Goal: Task Accomplishment & Management: Manage account settings

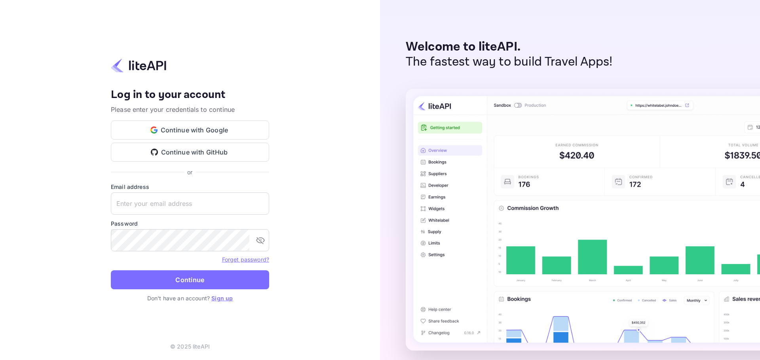
click at [147, 201] on input "text" at bounding box center [190, 204] width 158 height 22
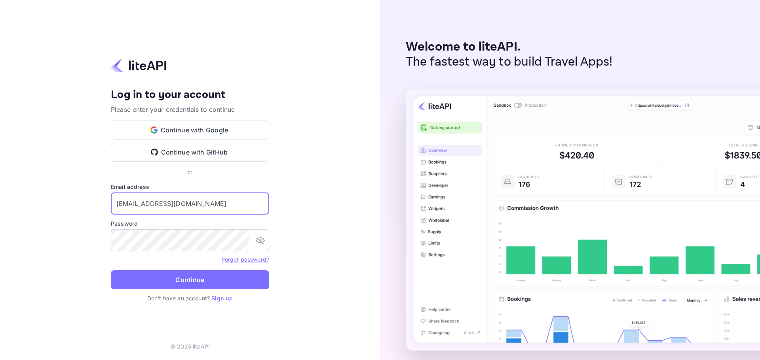
type input "info@alumnirooms.com"
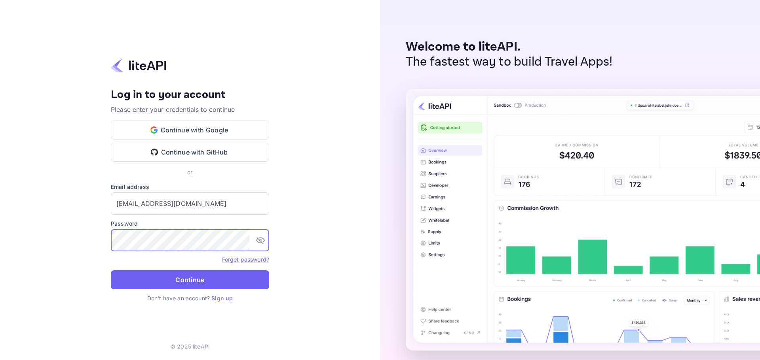
click at [157, 281] on button "Continue" at bounding box center [190, 280] width 158 height 19
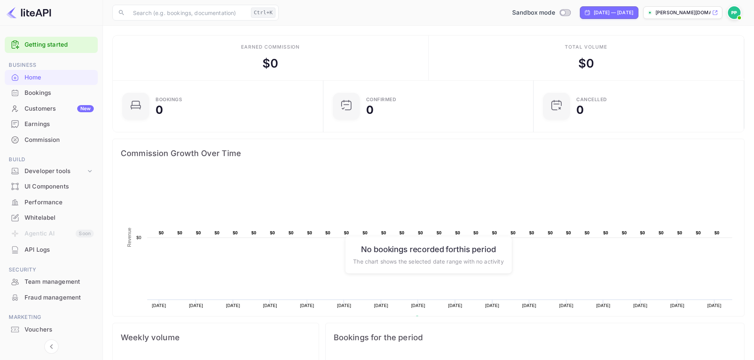
click at [32, 244] on div "API Logs" at bounding box center [51, 250] width 93 height 15
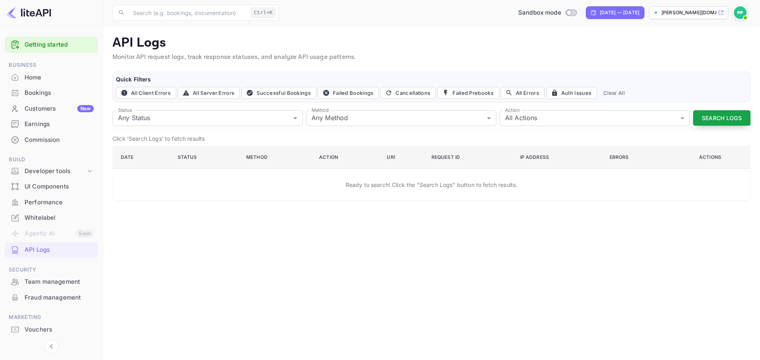
click at [702, 119] on button "Search Logs" at bounding box center [721, 117] width 57 height 15
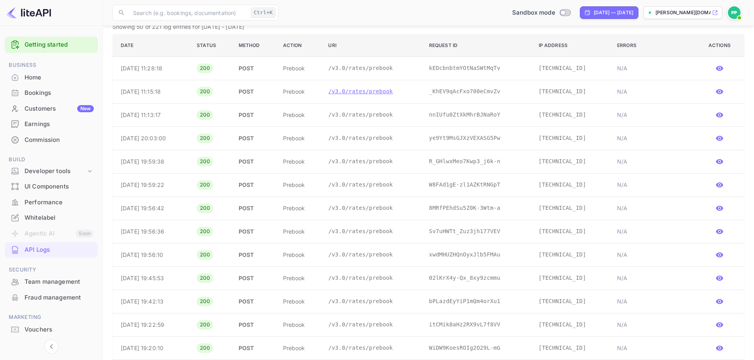
scroll to position [119, 0]
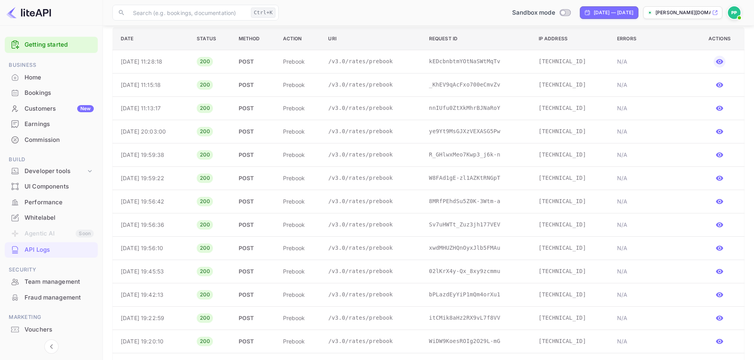
click at [723, 61] on icon "button" at bounding box center [719, 62] width 8 height 8
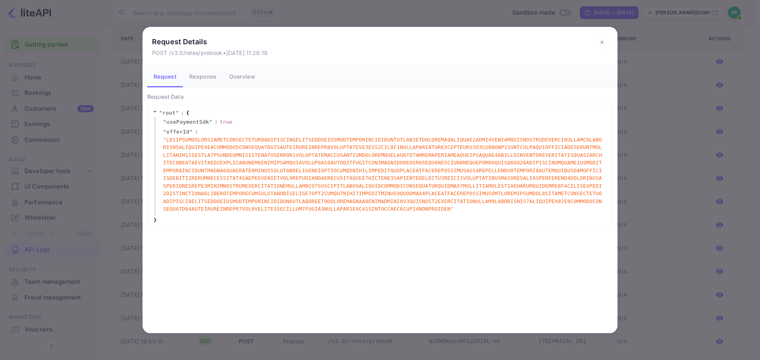
click at [206, 73] on button "Response" at bounding box center [203, 76] width 40 height 22
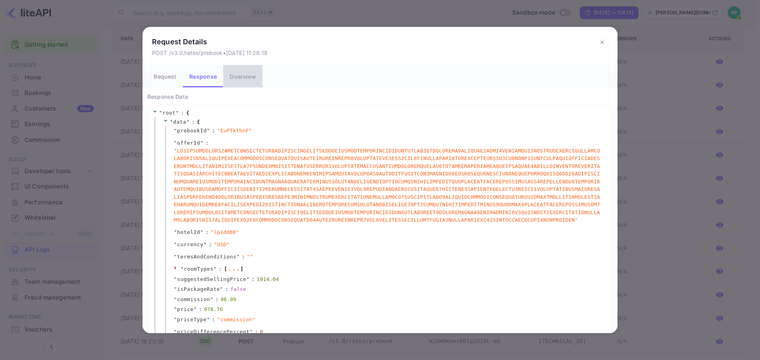
click at [239, 79] on button "Overview" at bounding box center [242, 76] width 39 height 22
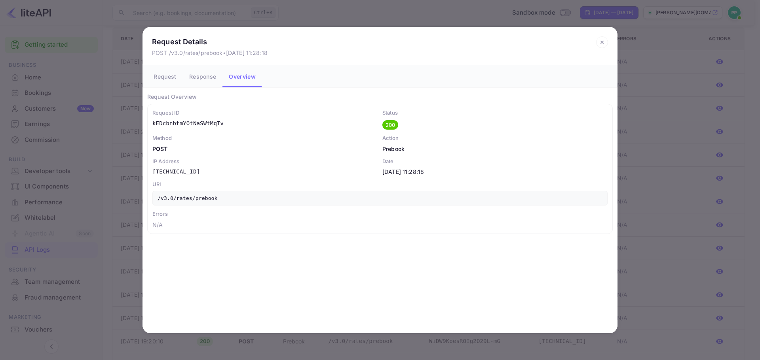
click at [702, 161] on div "Request Details POST /v3.0/rates/prebook • [DATE] 11:28:18 Request Response Ove…" at bounding box center [380, 180] width 760 height 360
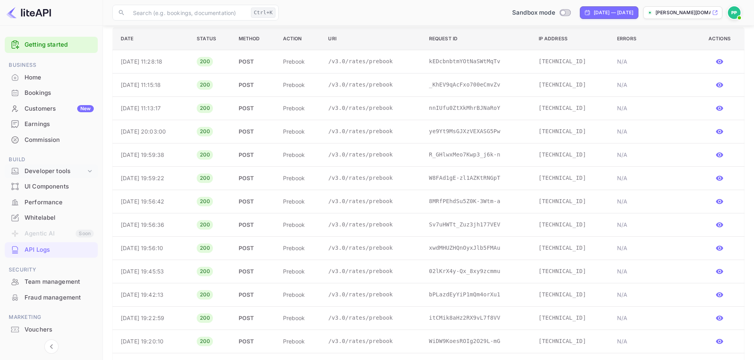
click at [44, 176] on div "Developer tools" at bounding box center [51, 172] width 93 height 14
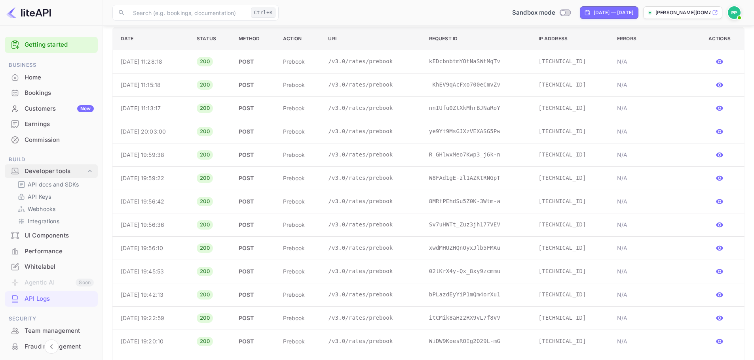
click at [44, 176] on div "Developer tools" at bounding box center [51, 172] width 93 height 14
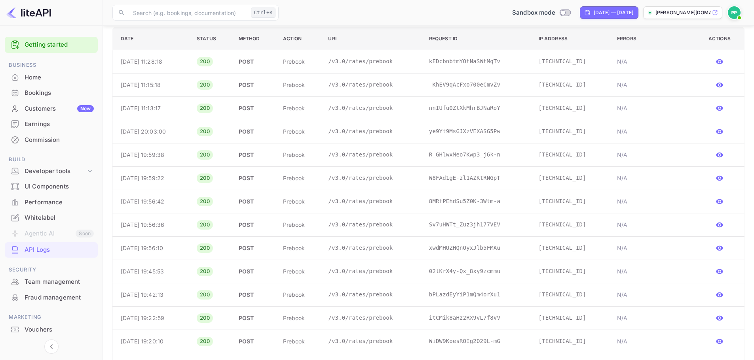
click at [43, 196] on div "Performance" at bounding box center [51, 202] width 93 height 15
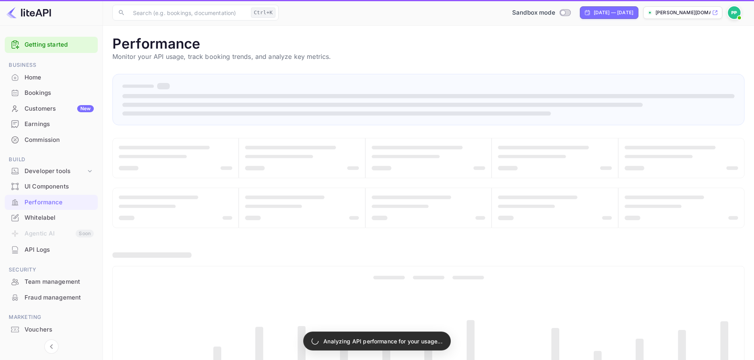
click at [42, 189] on div "UI Components" at bounding box center [59, 186] width 69 height 9
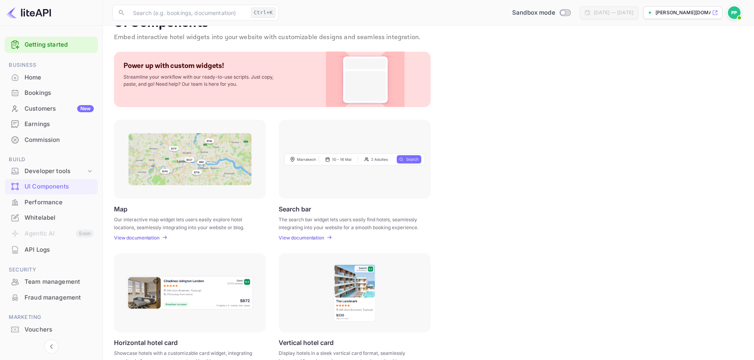
scroll to position [40, 0]
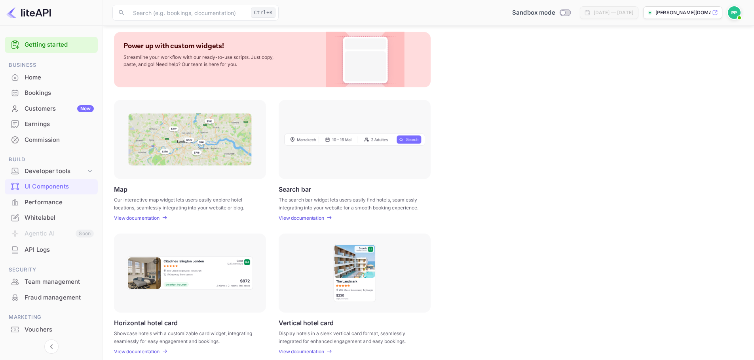
click at [359, 157] on div at bounding box center [355, 139] width 152 height 79
click at [381, 140] on img at bounding box center [354, 139] width 141 height 13
click at [310, 220] on p "View documentation" at bounding box center [302, 218] width 46 height 6
click at [46, 169] on div "Developer tools" at bounding box center [55, 171] width 61 height 9
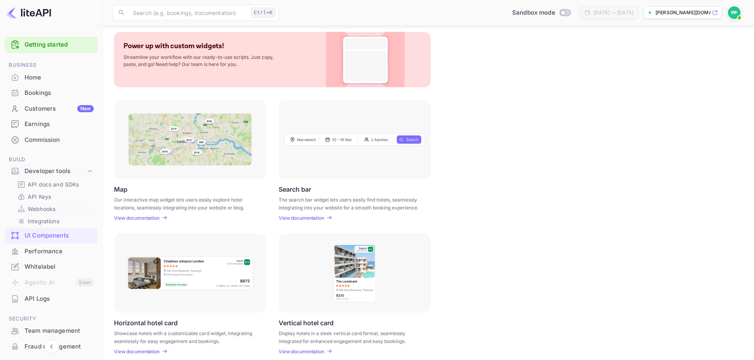
click at [40, 209] on p "Webhooks" at bounding box center [42, 209] width 28 height 8
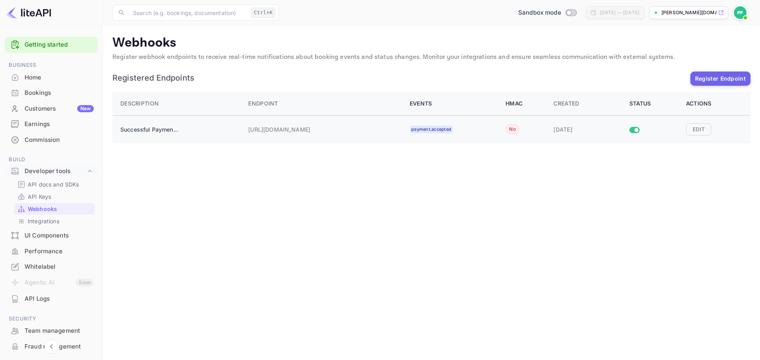
click at [154, 126] on p "Successful Payment Webhook" at bounding box center [149, 129] width 59 height 8
click at [700, 128] on button "Edit" at bounding box center [698, 129] width 25 height 12
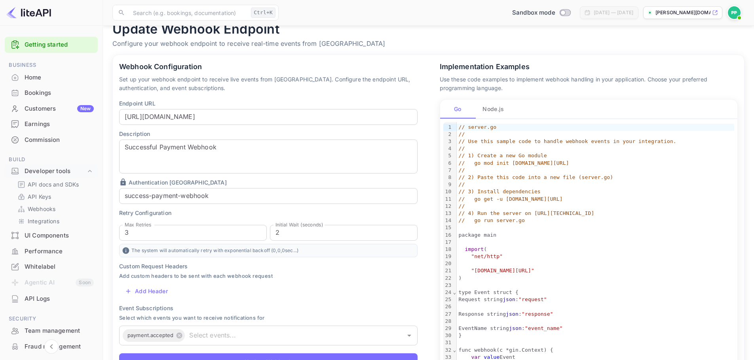
scroll to position [21, 0]
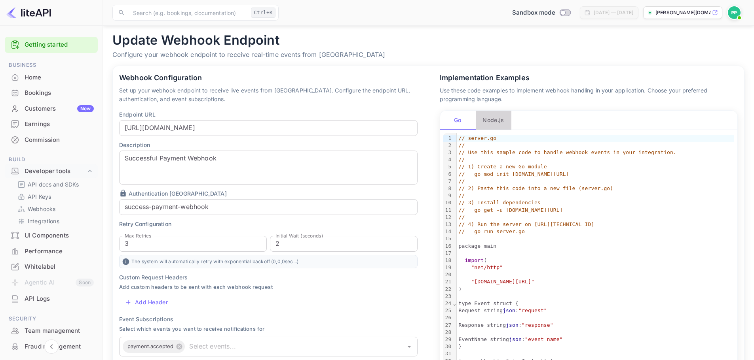
click at [480, 116] on button "Node.js" at bounding box center [494, 120] width 36 height 19
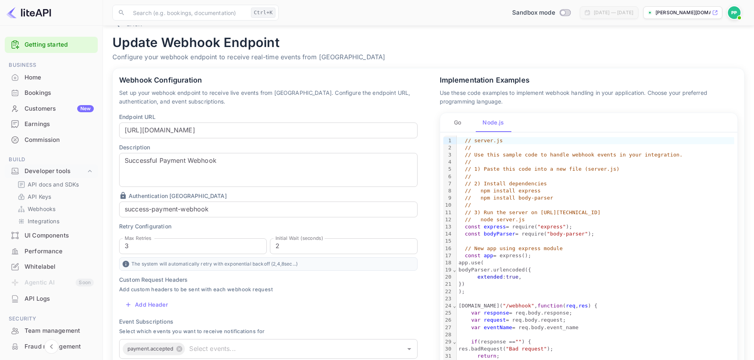
scroll to position [14, 0]
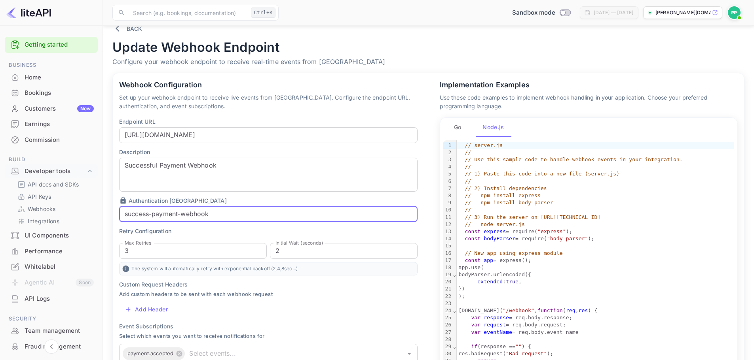
click at [264, 216] on input "success-payment-webhook" at bounding box center [268, 215] width 298 height 16
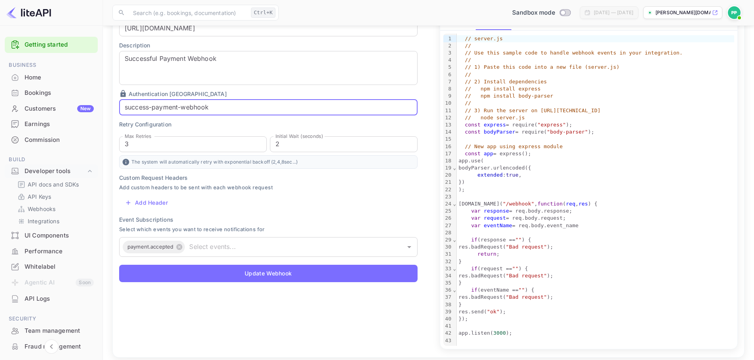
scroll to position [133, 0]
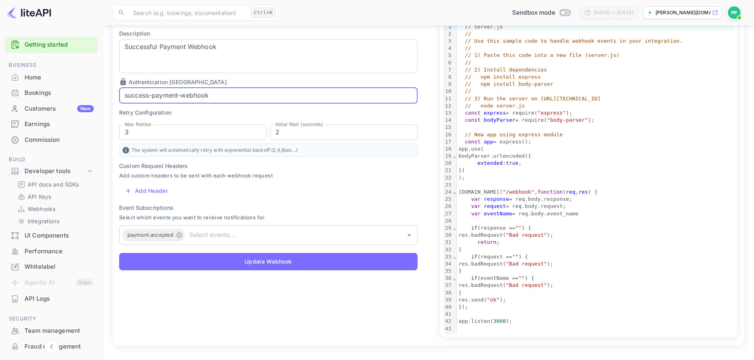
click at [257, 95] on input "success-payment-webhook" at bounding box center [268, 96] width 298 height 16
type input "success-payment-webhook"
drag, startPoint x: 252, startPoint y: 299, endPoint x: 236, endPoint y: 295, distance: 17.1
click at [236, 295] on div "Webhook Configuration Set up your webhook endpoint to receive live events from …" at bounding box center [263, 145] width 321 height 401
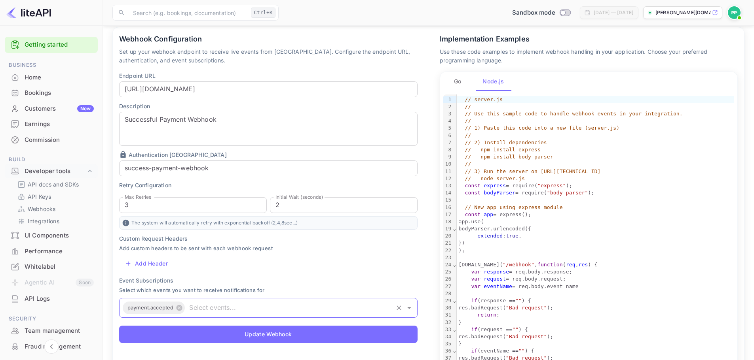
scroll to position [54, 0]
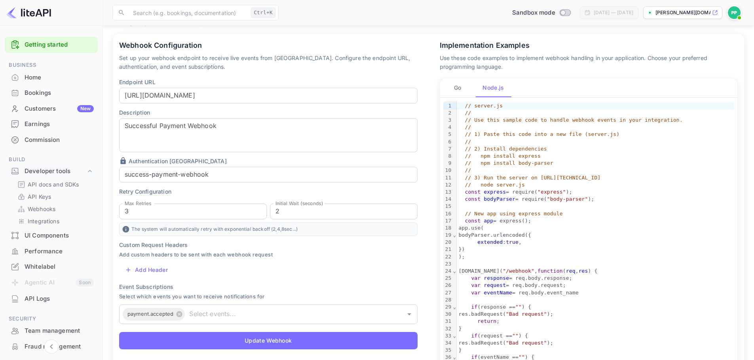
drag, startPoint x: 456, startPoint y: 64, endPoint x: 364, endPoint y: 83, distance: 93.7
click at [417, 63] on div "Webhook Configuration Set up your webhook endpoint to receive live events from …" at bounding box center [268, 196] width 311 height 324
click at [35, 221] on p "Integrations" at bounding box center [44, 221] width 32 height 8
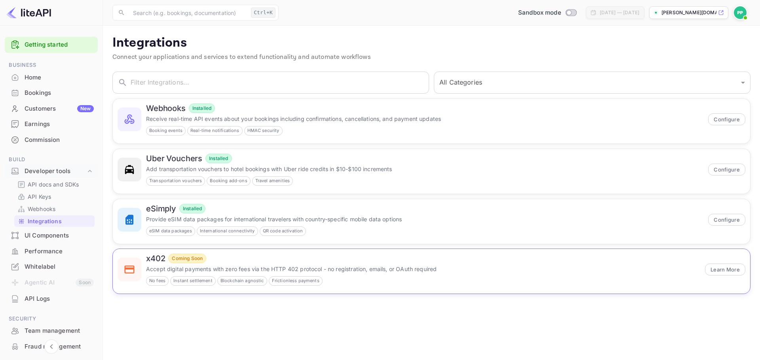
click at [331, 270] on p "Accept digital payments with zero fees via the HTTP 402 protocol - no registrat…" at bounding box center [423, 269] width 554 height 8
drag, startPoint x: 489, startPoint y: 44, endPoint x: 485, endPoint y: 45, distance: 4.0
click at [485, 45] on p "Integrations" at bounding box center [431, 43] width 638 height 16
click at [205, 115] on p "Receive real-time API events about your bookings including confirmations, cance…" at bounding box center [424, 118] width 557 height 8
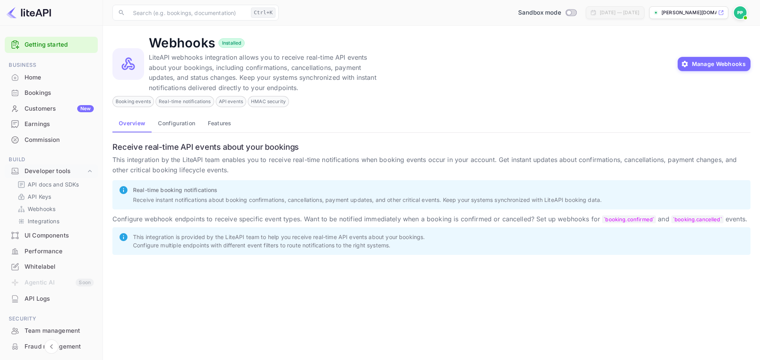
click at [178, 124] on button "Configuration" at bounding box center [177, 123] width 50 height 19
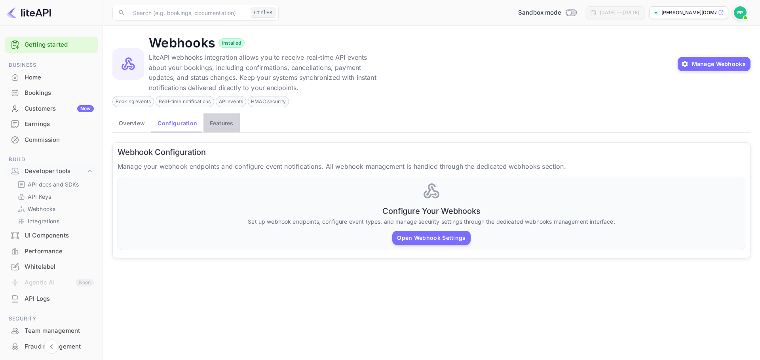
click at [237, 126] on button "Features" at bounding box center [221, 123] width 36 height 19
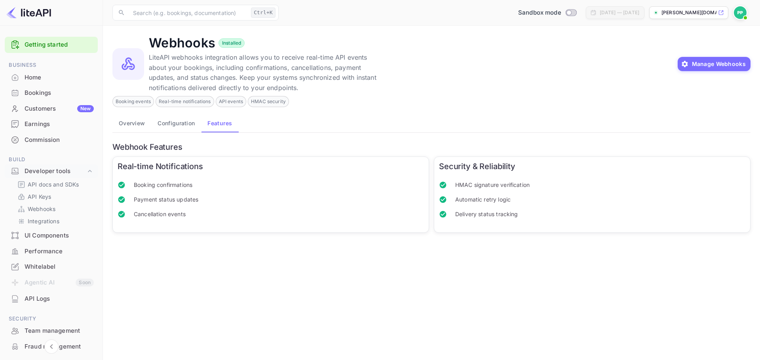
click at [158, 121] on button "Configuration" at bounding box center [176, 123] width 50 height 19
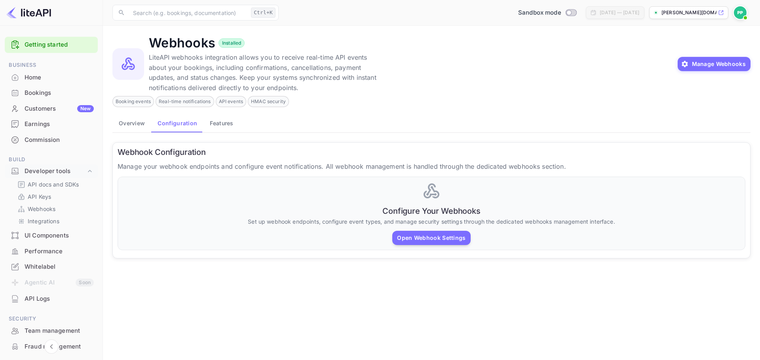
drag, startPoint x: 326, startPoint y: 120, endPoint x: 319, endPoint y: 118, distance: 7.9
click at [319, 118] on div "Overview Configuration Features" at bounding box center [431, 123] width 638 height 19
drag, startPoint x: 329, startPoint y: 123, endPoint x: 324, endPoint y: 125, distance: 5.5
click at [324, 125] on div "Overview Configuration Features" at bounding box center [431, 123] width 638 height 19
click at [702, 61] on button "Manage Webhooks" at bounding box center [713, 64] width 73 height 14
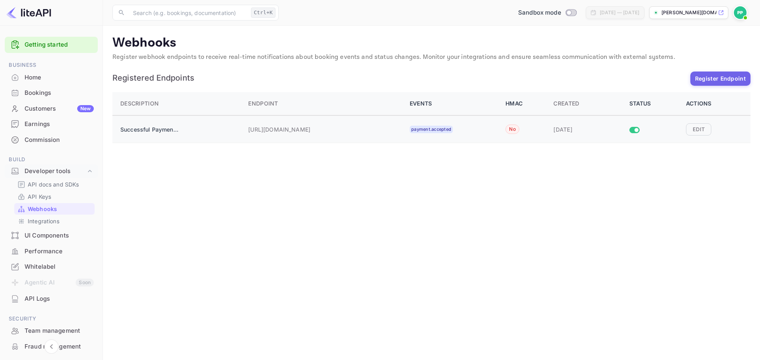
drag, startPoint x: 244, startPoint y: 130, endPoint x: 340, endPoint y: 131, distance: 96.6
click at [340, 131] on div "[URL][DOMAIN_NAME]" at bounding box center [324, 129] width 152 height 16
click at [313, 131] on p "[URL][DOMAIN_NAME]" at bounding box center [287, 129] width 79 height 8
click at [708, 133] on button "Edit" at bounding box center [698, 129] width 25 height 12
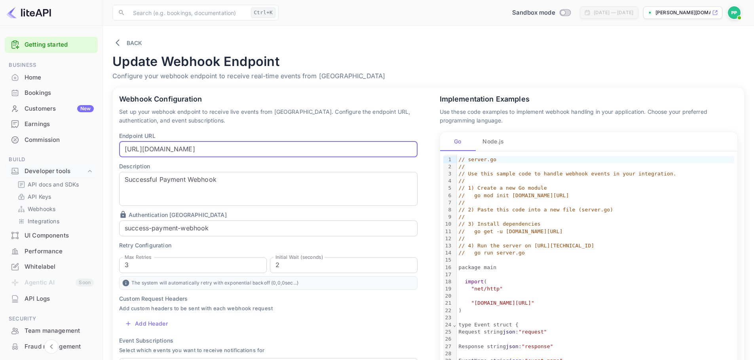
scroll to position [0, 15]
drag, startPoint x: 374, startPoint y: 150, endPoint x: 446, endPoint y: 151, distance: 72.0
click at [446, 151] on div "Webhook Configuration Set up your webhook endpoint to receive live events from …" at bounding box center [423, 321] width 641 height 487
click at [345, 148] on input "[URL][DOMAIN_NAME]" at bounding box center [268, 150] width 298 height 16
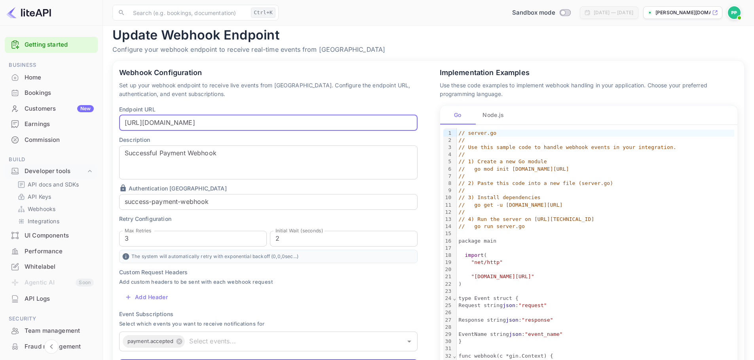
scroll to position [79, 0]
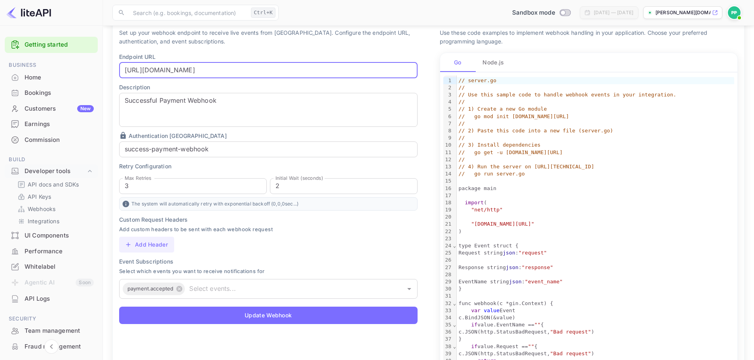
click at [148, 244] on button "Add Header" at bounding box center [146, 245] width 55 height 16
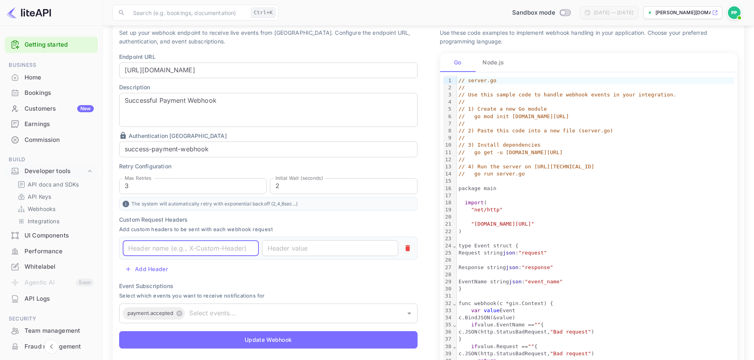
click at [172, 253] on input "text" at bounding box center [191, 249] width 136 height 16
click at [321, 252] on input "text" at bounding box center [330, 249] width 136 height 16
click at [211, 252] on input "text" at bounding box center [191, 249] width 136 height 16
click at [290, 252] on input "text" at bounding box center [330, 249] width 136 height 16
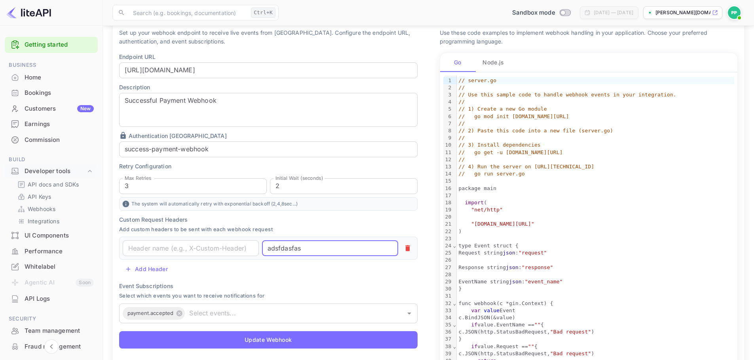
type input "adsfdasfasd"
drag, startPoint x: 353, startPoint y: 247, endPoint x: 261, endPoint y: 246, distance: 92.2
click at [261, 246] on div "​ adsfdasfasd ​" at bounding box center [268, 248] width 298 height 23
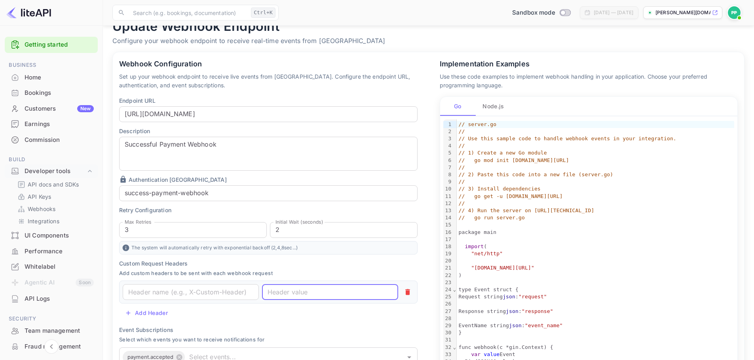
scroll to position [21, 0]
